Goal: Task Accomplishment & Management: Manage account settings

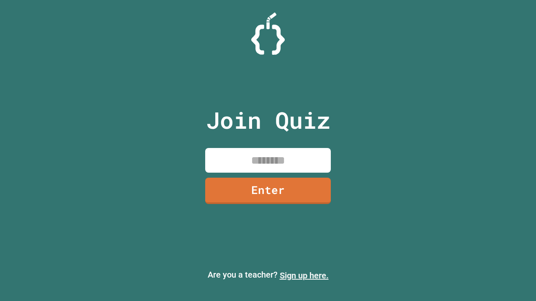
click at [304, 276] on link "Sign up here." at bounding box center [303, 276] width 49 height 10
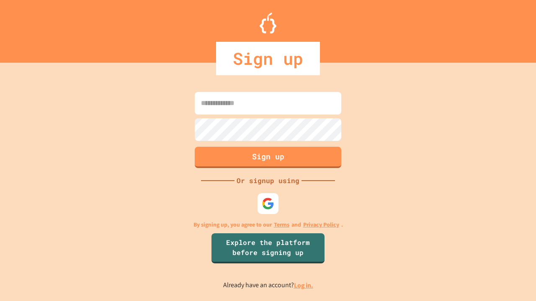
click at [304, 285] on link "Log in." at bounding box center [303, 285] width 19 height 9
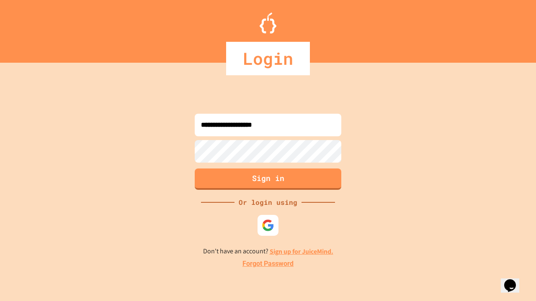
type input "**********"
